Goal: Transaction & Acquisition: Download file/media

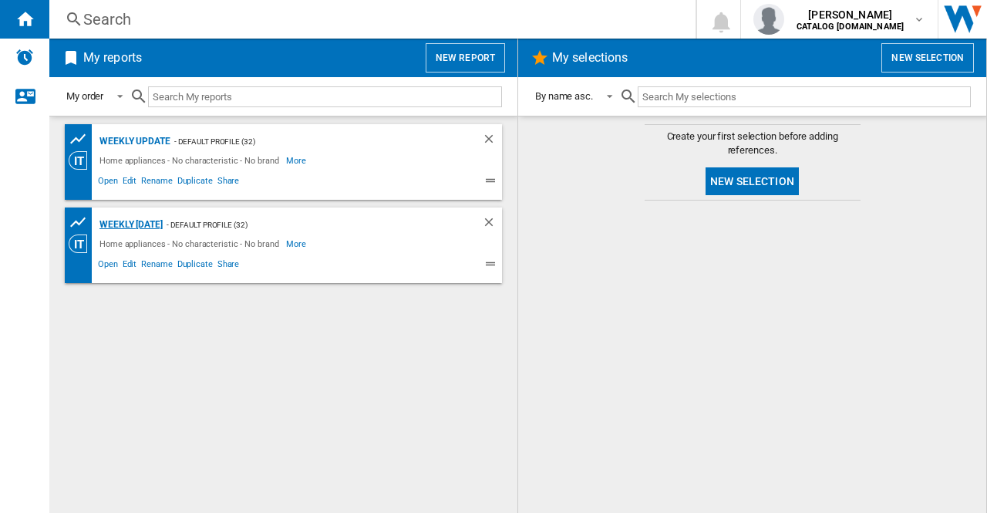
click at [163, 217] on div "Weekly wednesday" at bounding box center [129, 224] width 67 height 19
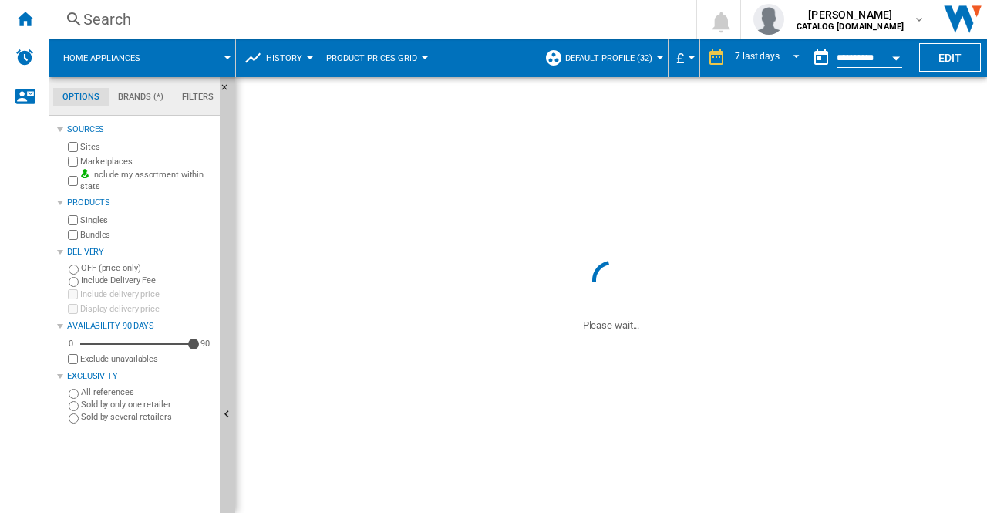
click at [890, 56] on button "Open calendar" at bounding box center [896, 56] width 28 height 28
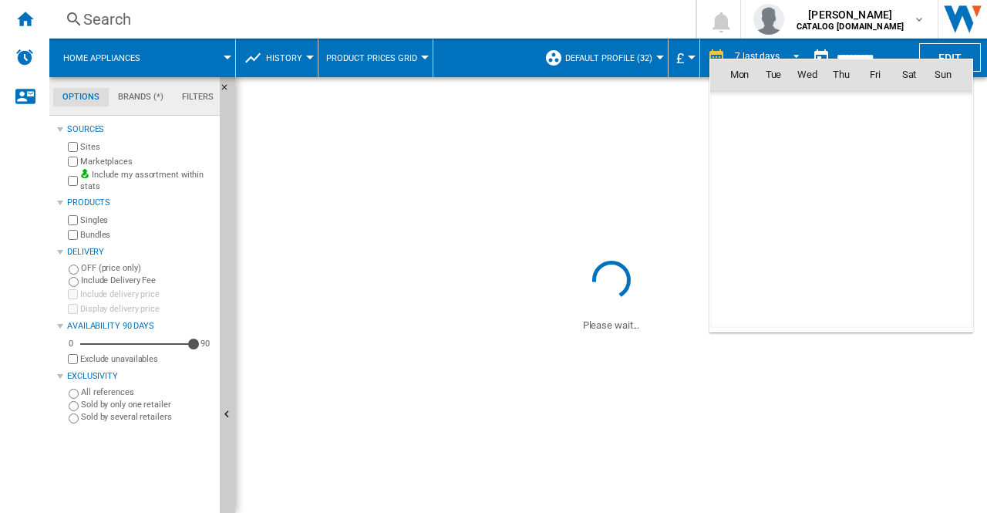
scroll to position [7356, 0]
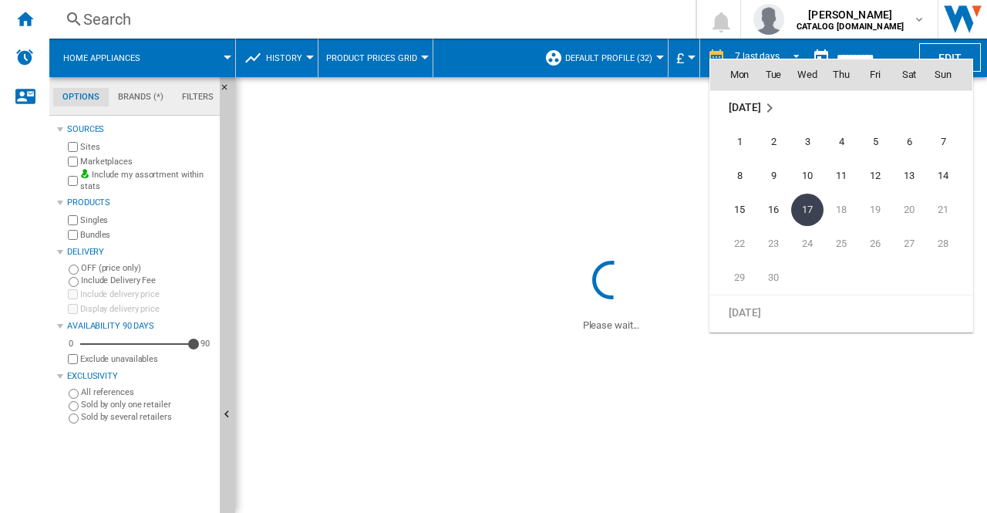
click at [813, 204] on span "17" at bounding box center [807, 210] width 32 height 32
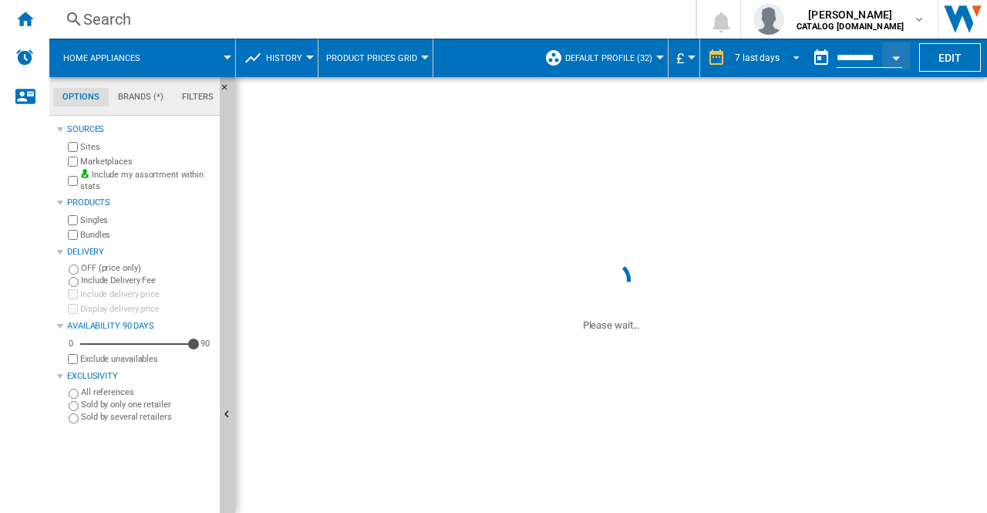
click at [798, 50] on md-select-value "7 last days" at bounding box center [769, 57] width 72 height 23
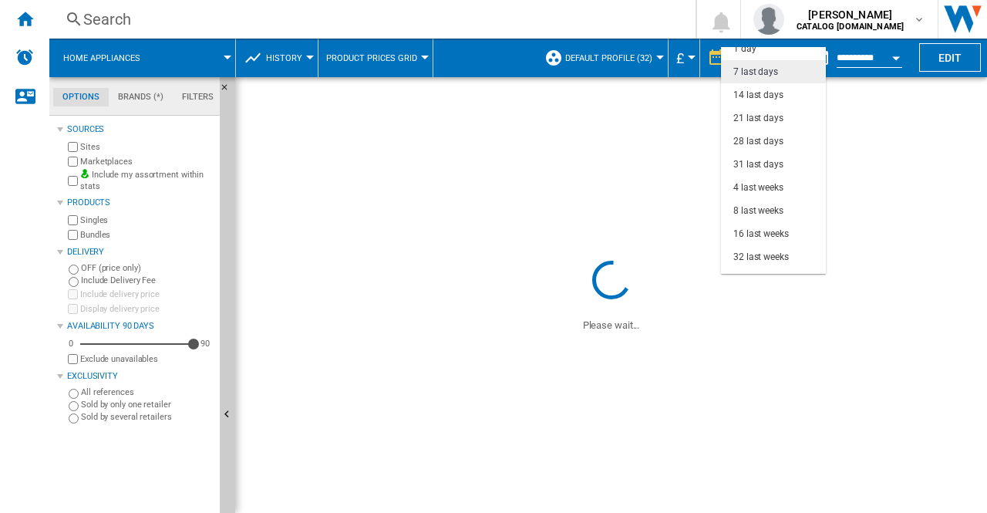
scroll to position [0, 0]
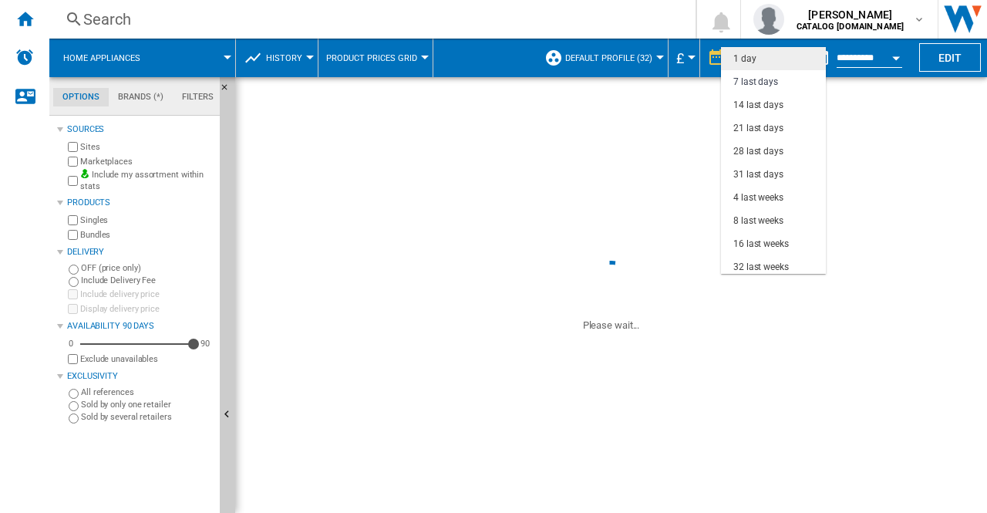
click at [779, 54] on md-option "1 day" at bounding box center [773, 58] width 105 height 23
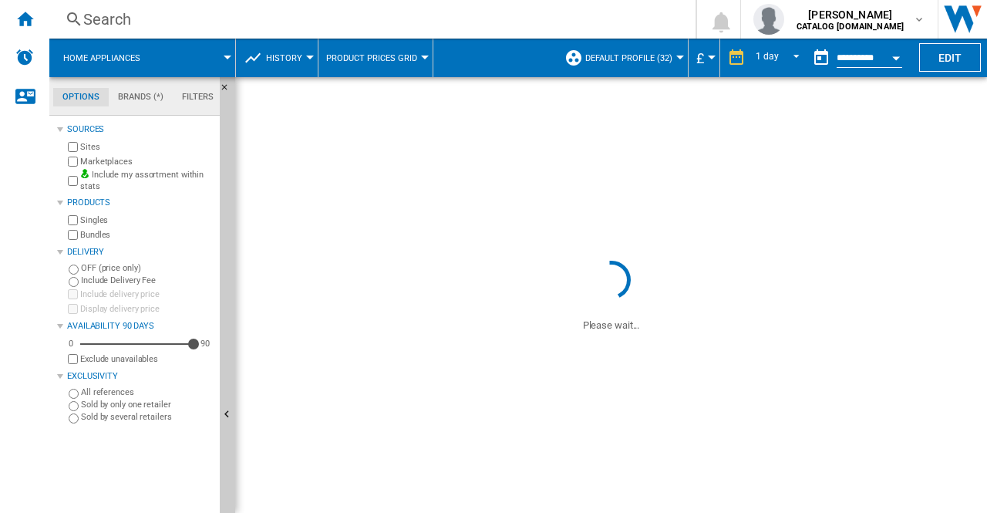
click at [753, 268] on span at bounding box center [838, 295] width 299 height 76
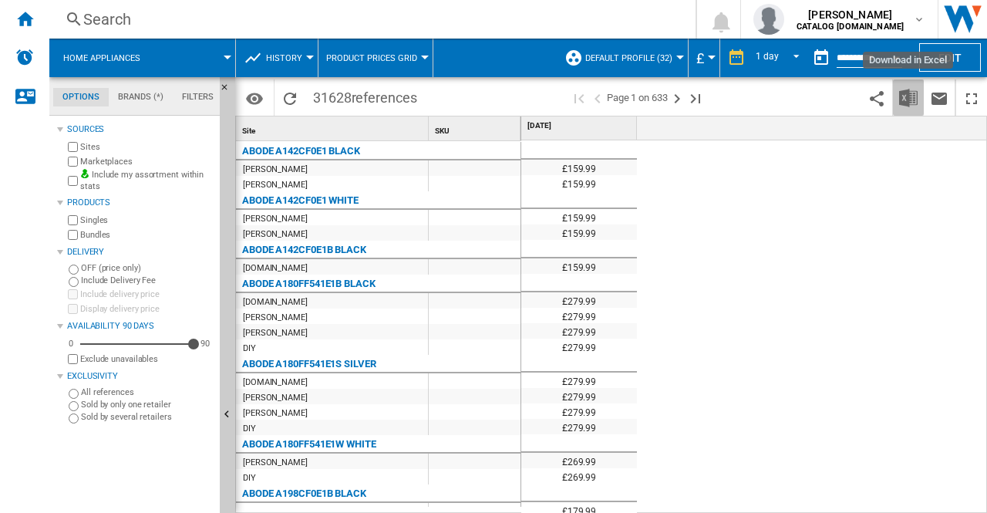
click at [908, 96] on img "Download in Excel" at bounding box center [908, 98] width 19 height 19
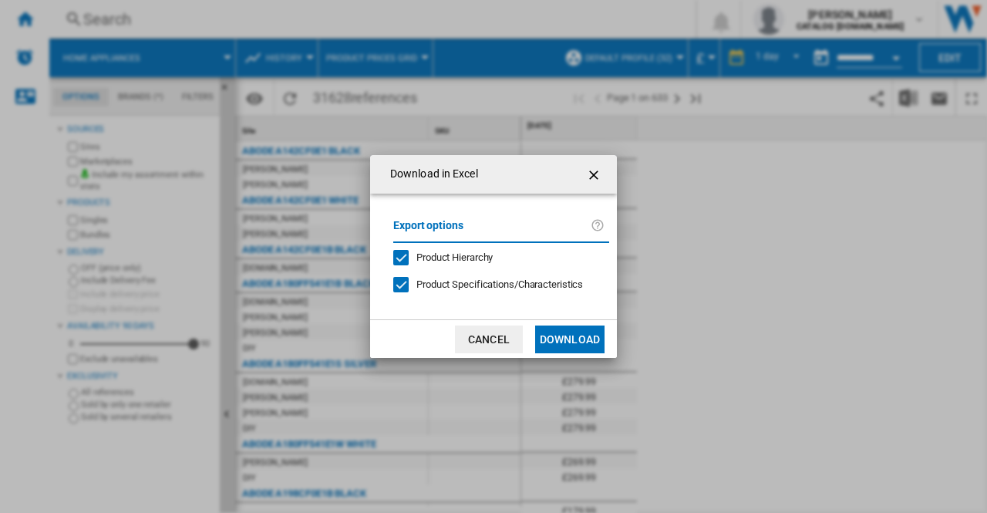
click at [837, 252] on div "Download in Excel Export options Product Hierarchy Product Specifications/Chara…" at bounding box center [493, 256] width 987 height 513
click at [598, 180] on ng-md-icon "getI18NText('BUTTONS.CLOSE_DIALOG')" at bounding box center [595, 175] width 19 height 19
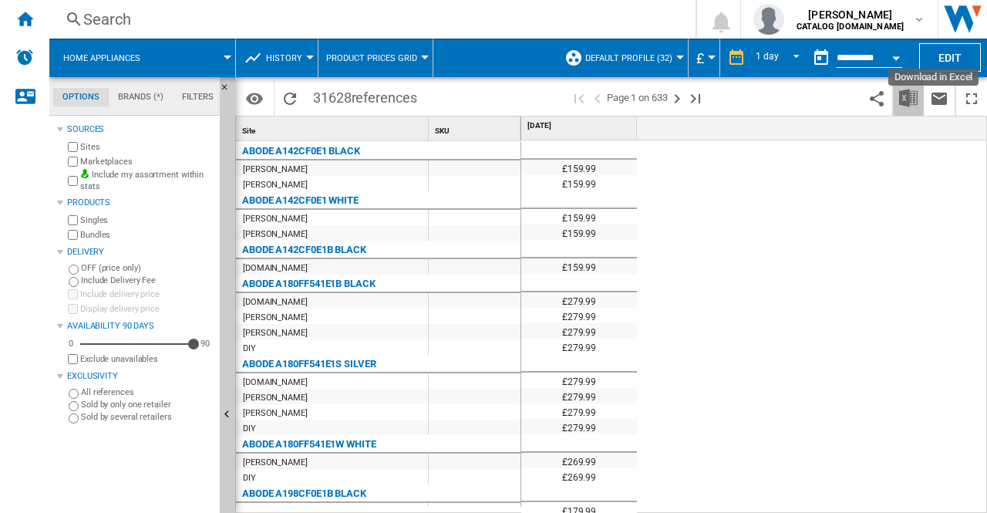
click at [918, 93] on img "Download in Excel" at bounding box center [908, 98] width 19 height 19
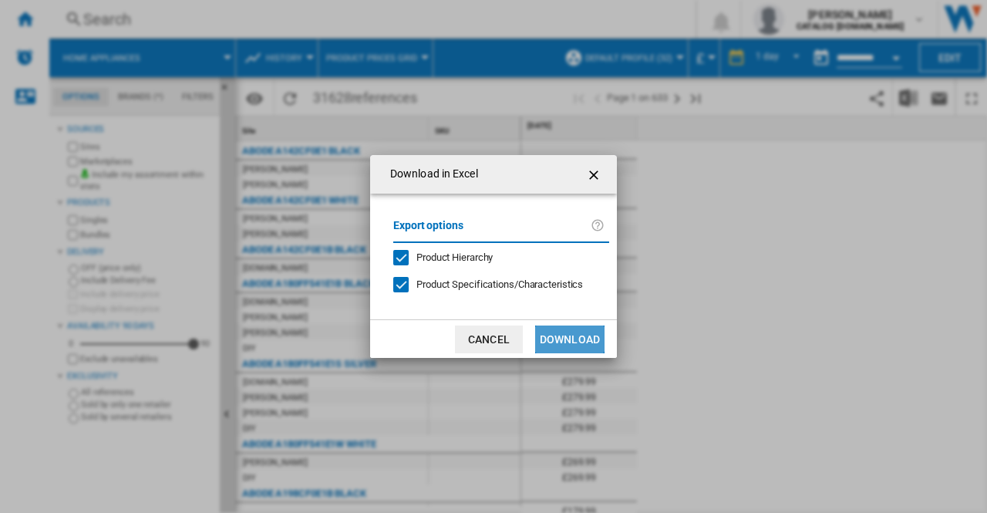
click at [557, 335] on button "Download" at bounding box center [569, 339] width 69 height 28
